Goal: Task Accomplishment & Management: Manage account settings

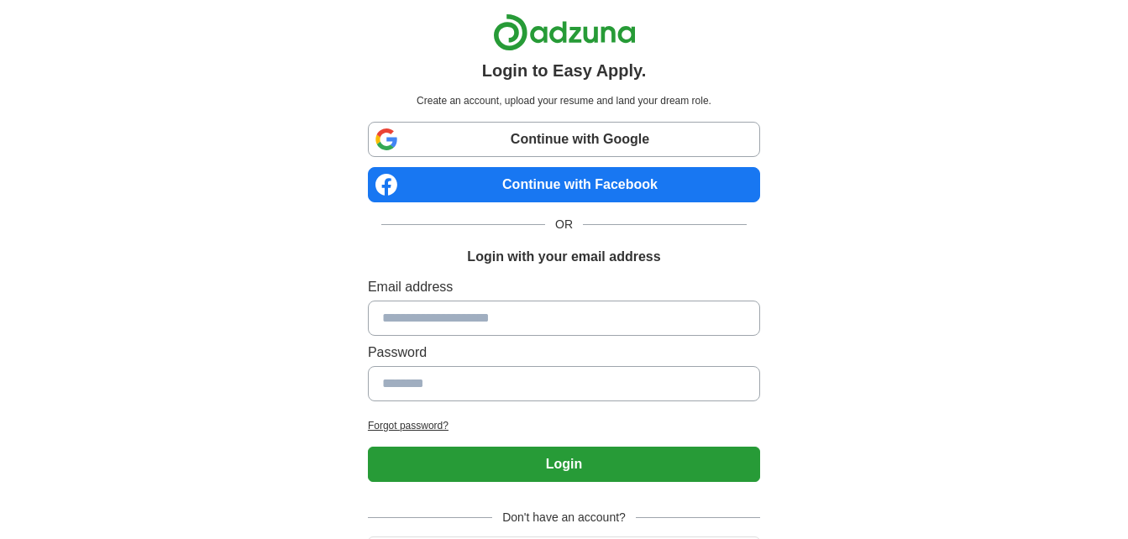
click at [543, 176] on link "Continue with Facebook" at bounding box center [564, 184] width 392 height 35
click at [596, 181] on link "Continue with Facebook" at bounding box center [564, 184] width 392 height 35
click at [564, 180] on link "Continue with Facebook" at bounding box center [564, 184] width 392 height 35
click at [601, 178] on link "Continue with Facebook" at bounding box center [564, 184] width 392 height 35
click at [575, 190] on link "Continue with Facebook" at bounding box center [564, 184] width 392 height 35
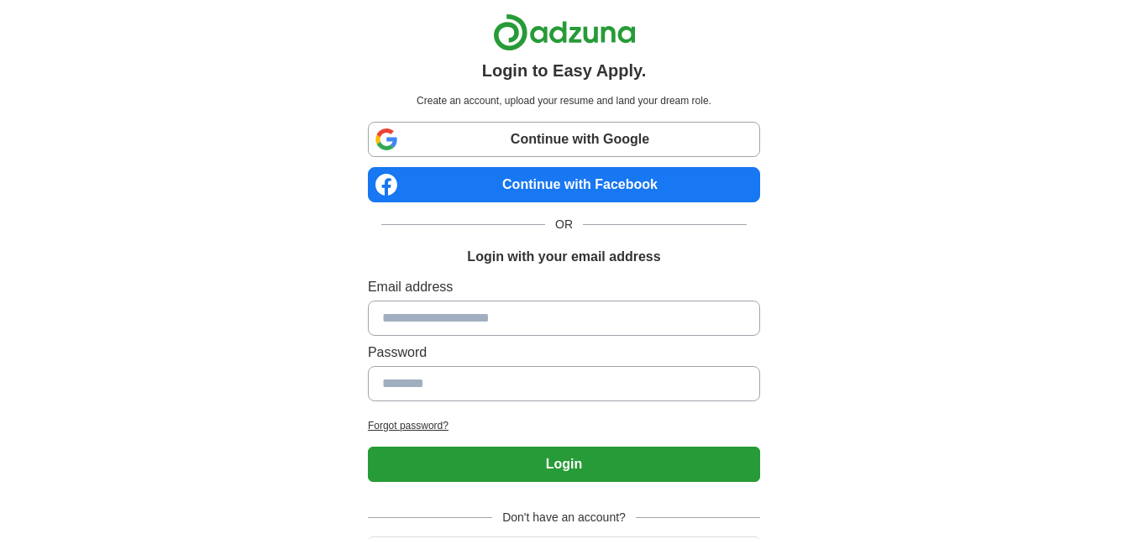
click at [552, 188] on link "Continue with Facebook" at bounding box center [564, 184] width 392 height 35
click at [513, 191] on link "Continue with Facebook" at bounding box center [564, 184] width 392 height 35
click at [528, 176] on link "Continue with Facebook" at bounding box center [564, 184] width 392 height 35
click at [532, 189] on link "Continue with Facebook" at bounding box center [564, 184] width 392 height 35
click at [602, 180] on link "Continue with Facebook" at bounding box center [564, 184] width 392 height 35
